Goal: Navigation & Orientation: Find specific page/section

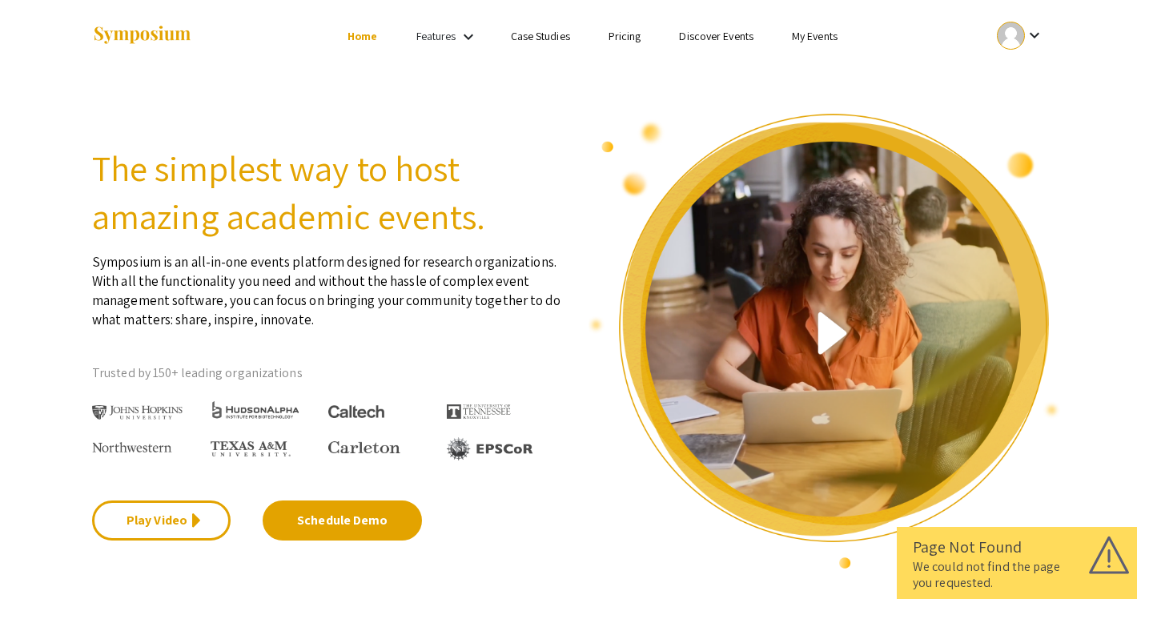
click at [1018, 43] on div at bounding box center [1011, 36] width 28 height 28
click at [1011, 82] on button "My Account" at bounding box center [1029, 79] width 98 height 38
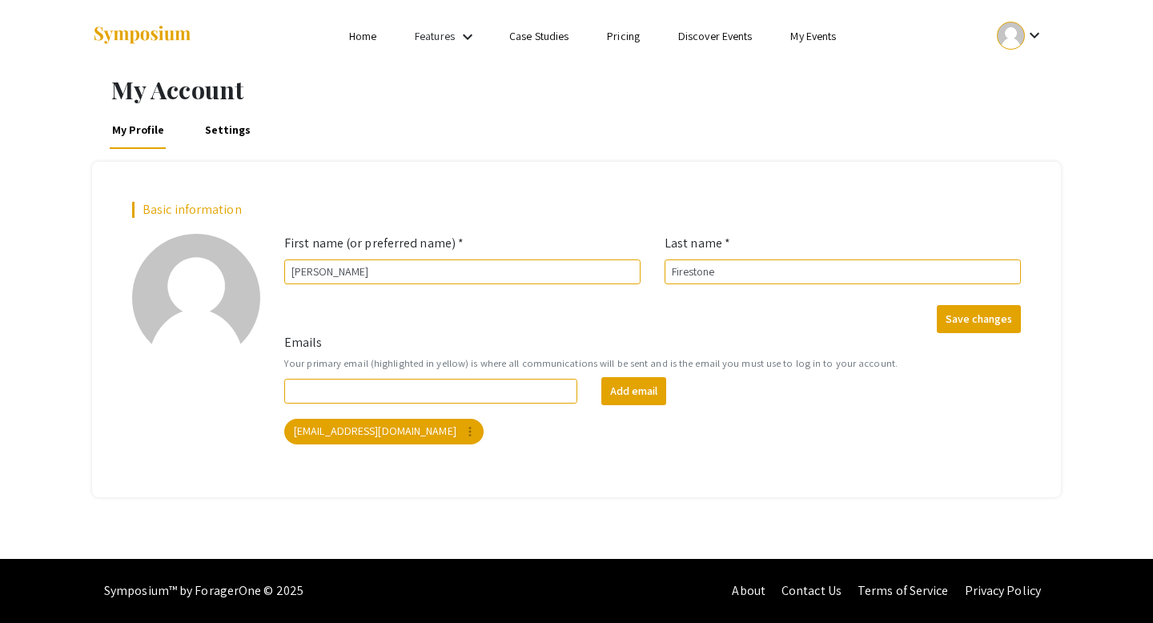
click at [528, 48] on ul "Skip navigation Home Features keyboard_arrow_down Case Studies Pricing Discover…" at bounding box center [575, 36] width 319 height 72
click at [374, 42] on link "Home" at bounding box center [362, 36] width 27 height 14
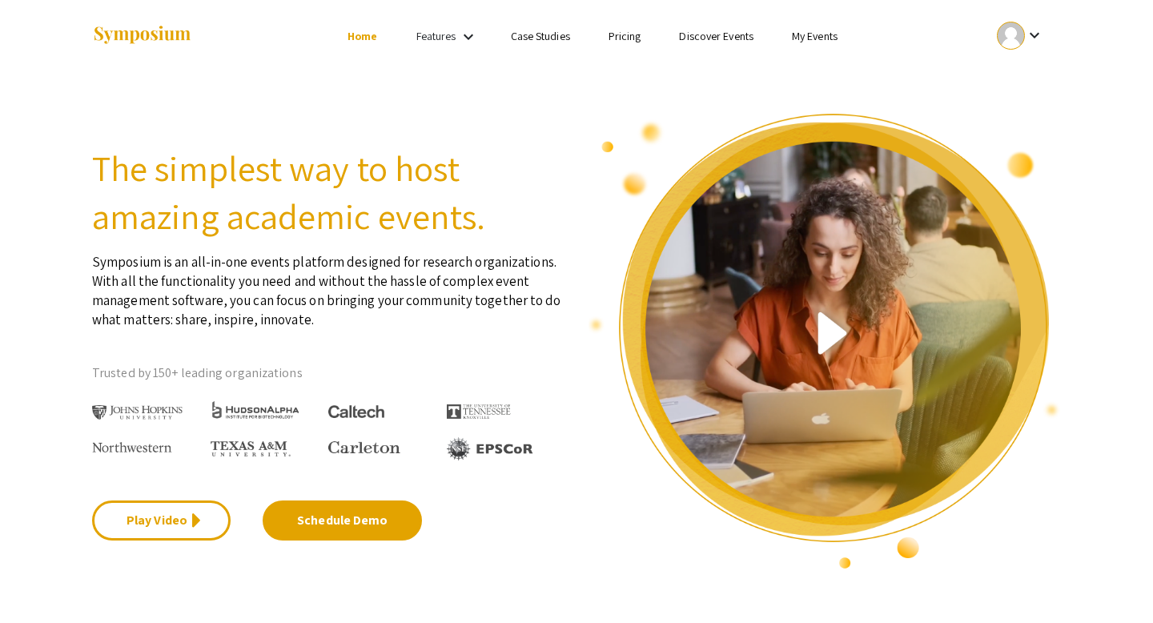
click at [801, 38] on link "My Events" at bounding box center [815, 36] width 46 height 14
